Goal: Navigation & Orientation: Find specific page/section

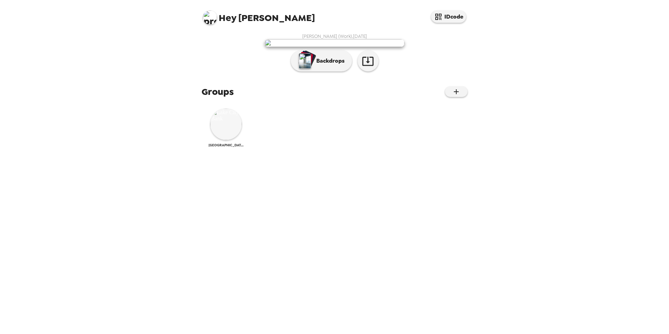
click at [228, 140] on img at bounding box center [225, 123] width 31 height 31
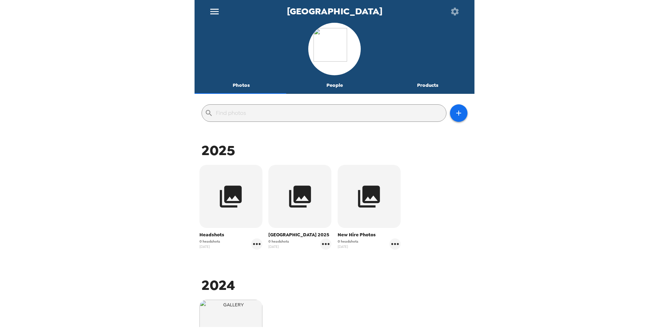
click at [330, 86] on button "People" at bounding box center [334, 85] width 93 height 17
